Goal: Task Accomplishment & Management: Manage account settings

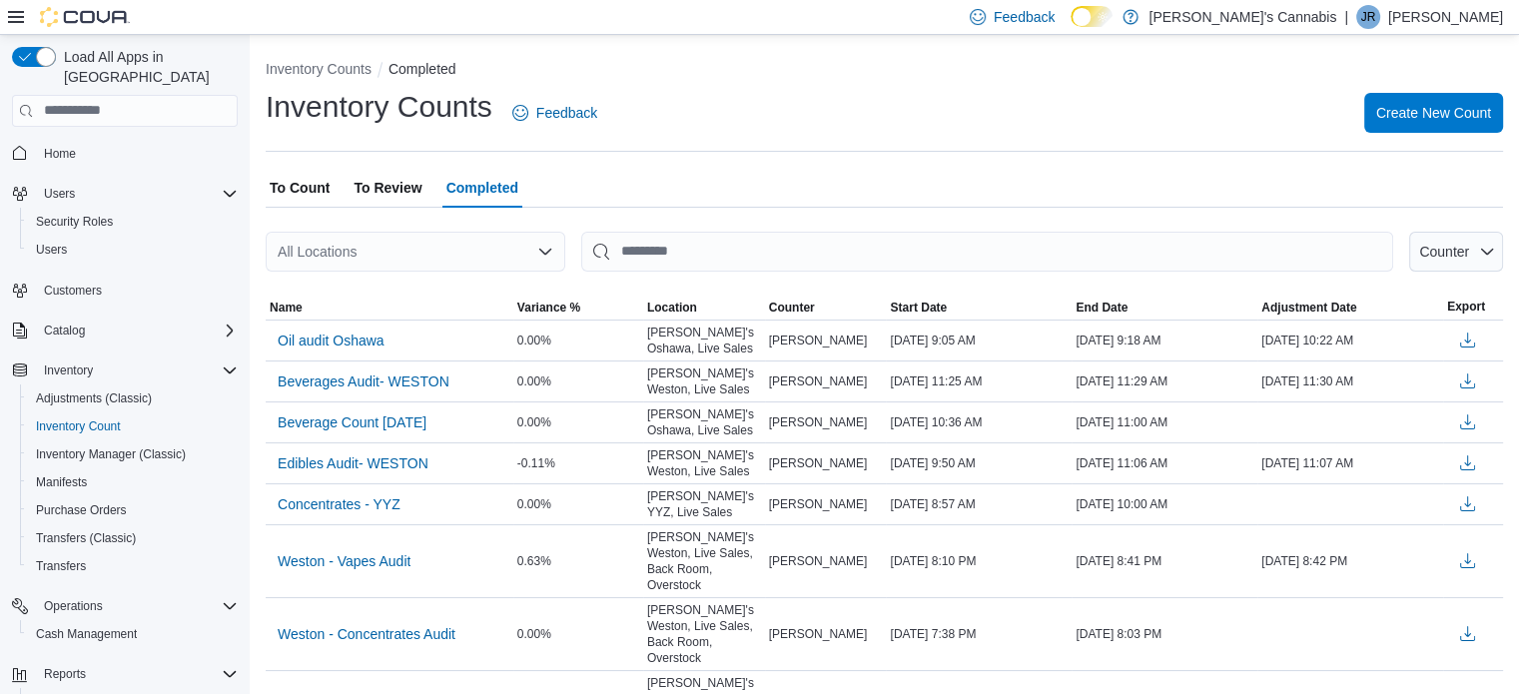
click at [1427, 17] on div "| JR [PERSON_NAME]" at bounding box center [1423, 17] width 159 height 24
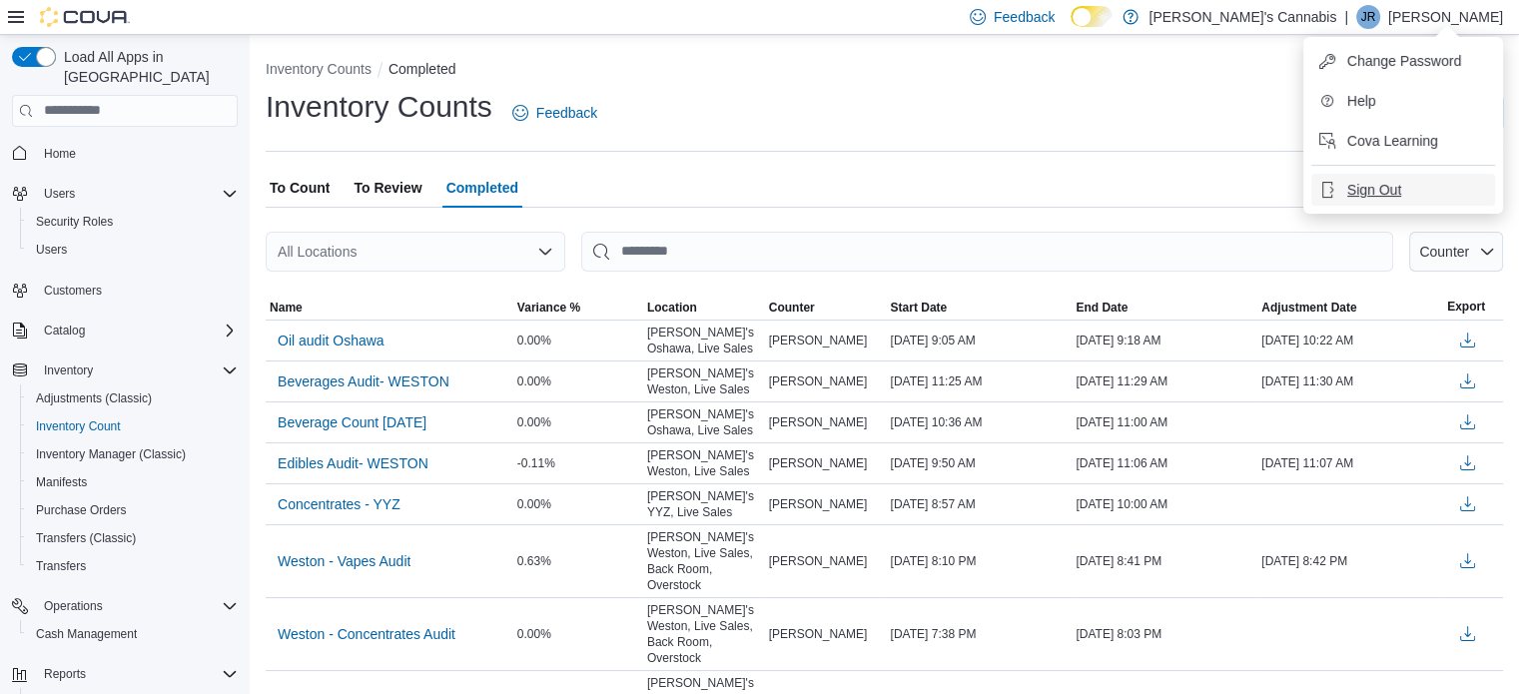
click at [1361, 186] on span "Sign Out" at bounding box center [1374, 190] width 54 height 20
